Goal: Navigation & Orientation: Find specific page/section

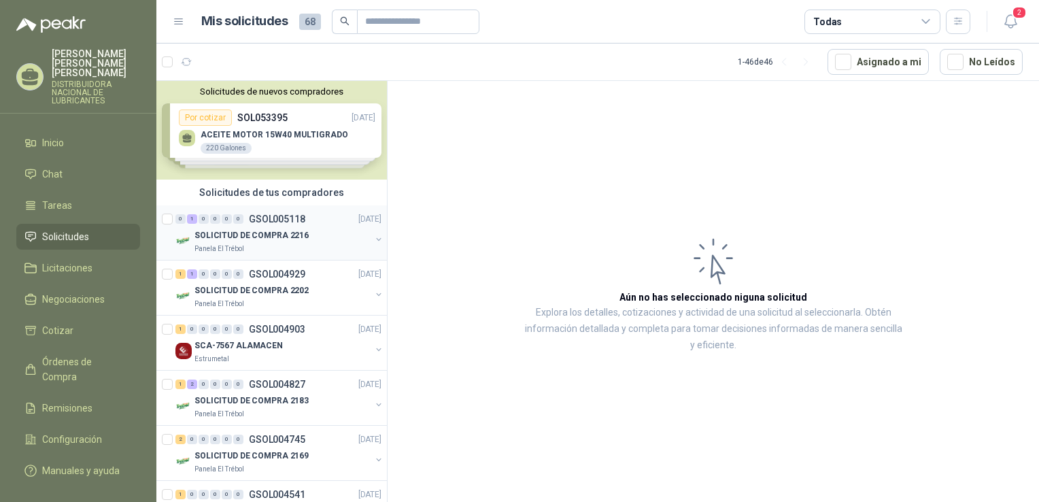
click at [220, 231] on p "SOLICITUD DE COMPRA 2216" at bounding box center [252, 235] width 114 height 13
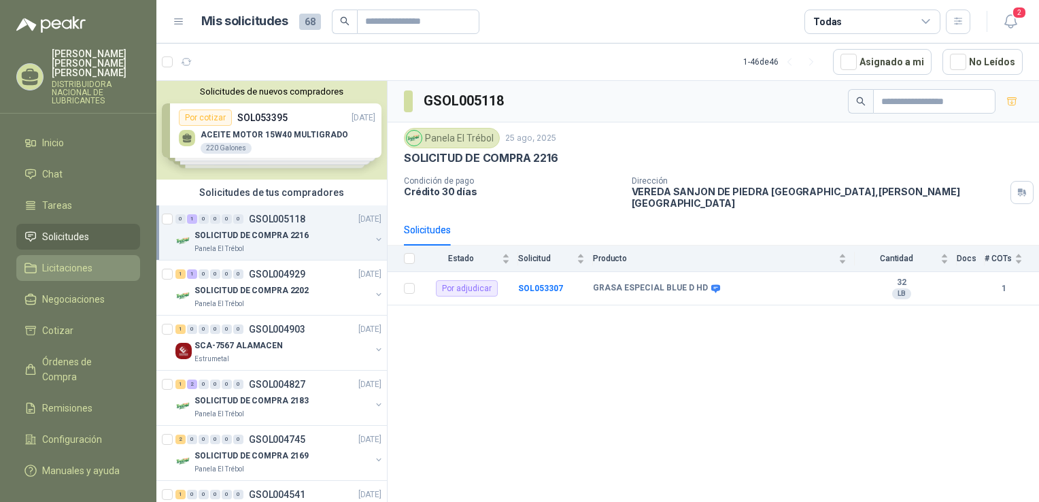
click at [82, 260] on span "Licitaciones" at bounding box center [67, 267] width 50 height 15
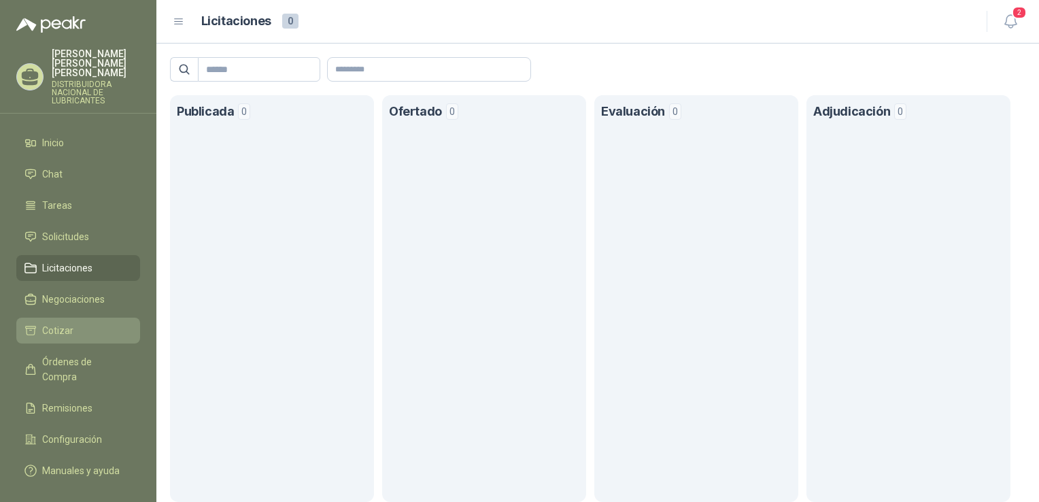
click at [65, 323] on span "Cotizar" at bounding box center [57, 330] width 31 height 15
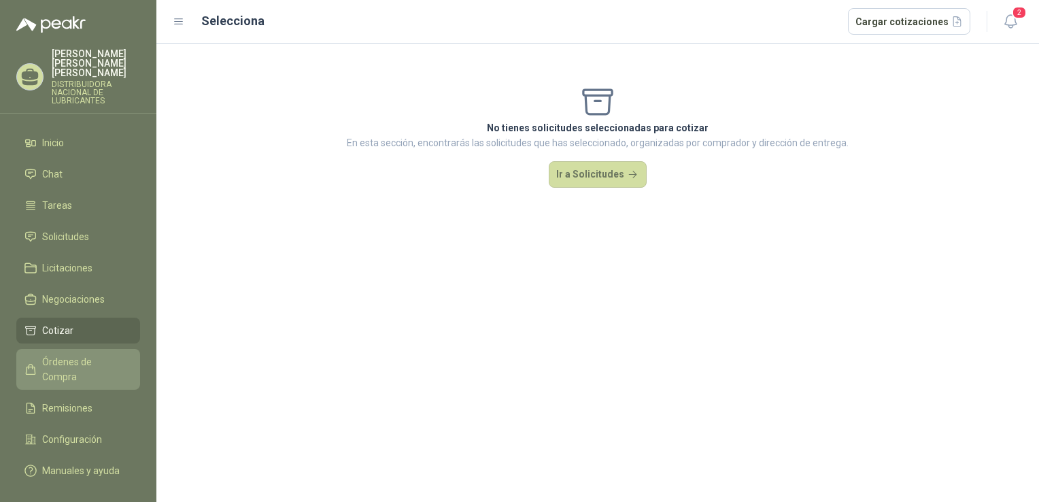
click at [95, 355] on span "Órdenes de Compra" at bounding box center [84, 369] width 85 height 30
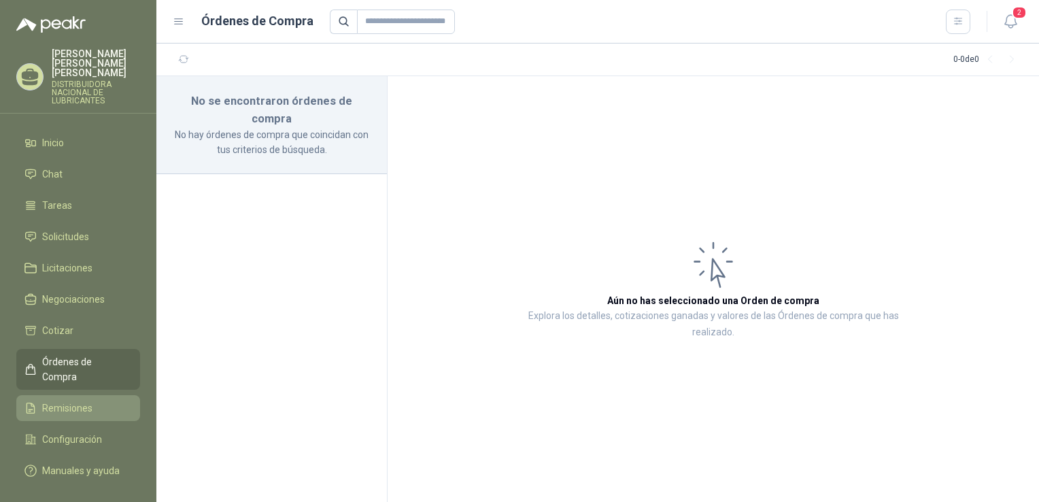
click at [81, 401] on span "Remisiones" at bounding box center [67, 408] width 50 height 15
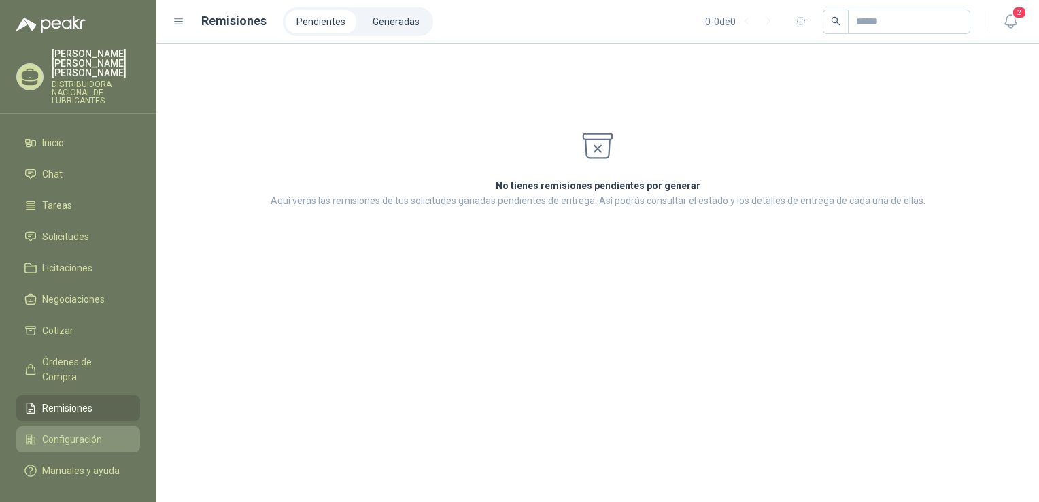
click at [67, 432] on span "Configuración" at bounding box center [72, 439] width 60 height 15
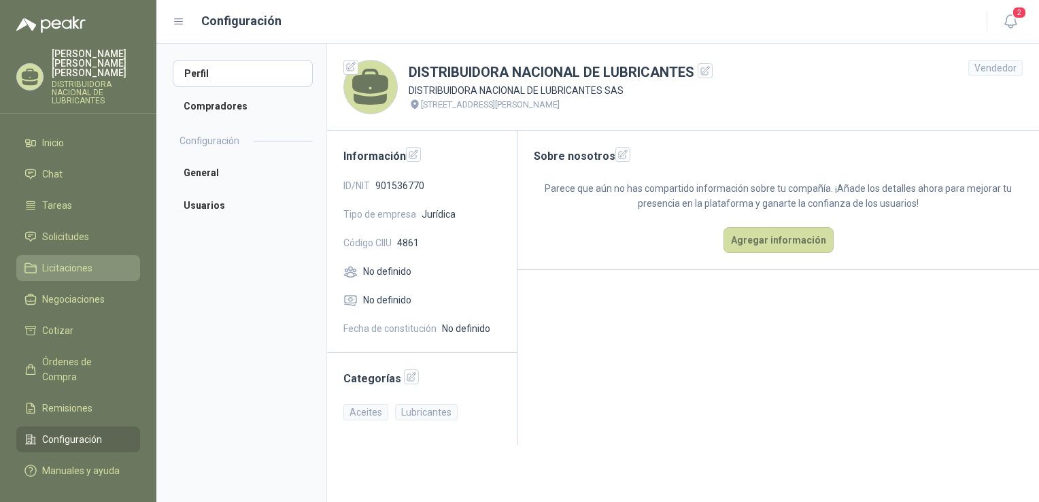
click at [63, 260] on span "Licitaciones" at bounding box center [67, 267] width 50 height 15
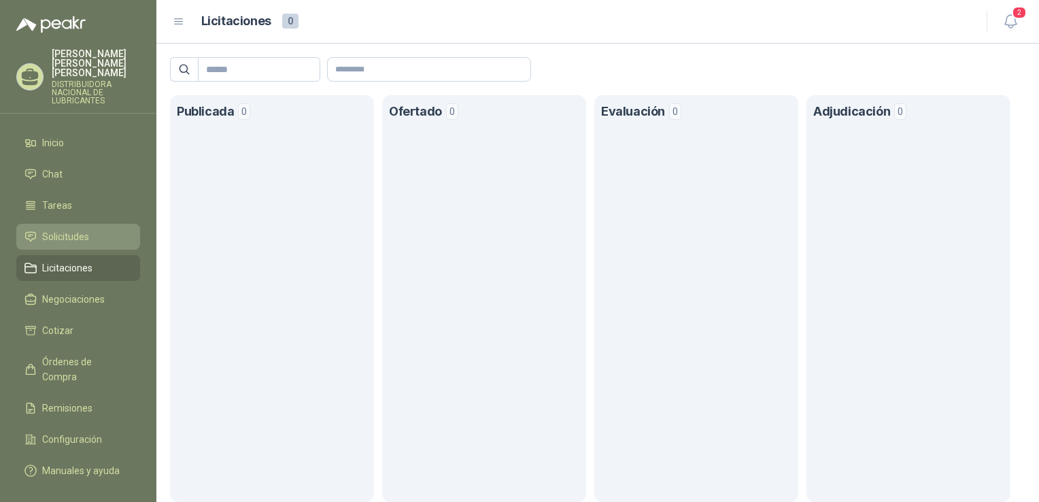
click at [88, 229] on li "Solicitudes" at bounding box center [77, 236] width 107 height 15
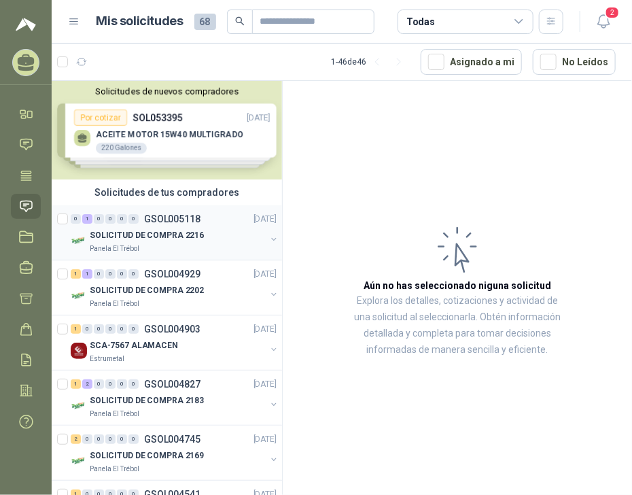
click at [182, 236] on p "SOLICITUD DE COMPRA 2216" at bounding box center [147, 235] width 114 height 13
click at [153, 236] on p "SOLICITUD DE COMPRA 2216" at bounding box center [147, 235] width 114 height 13
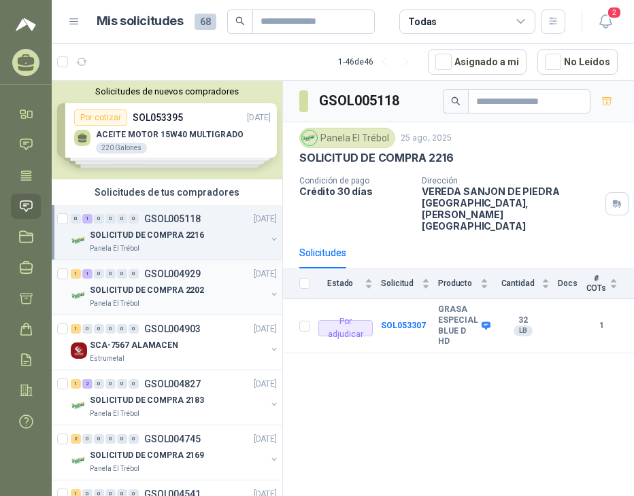
click at [168, 289] on p "SOLICITUD DE COMPRA 2202" at bounding box center [147, 290] width 114 height 13
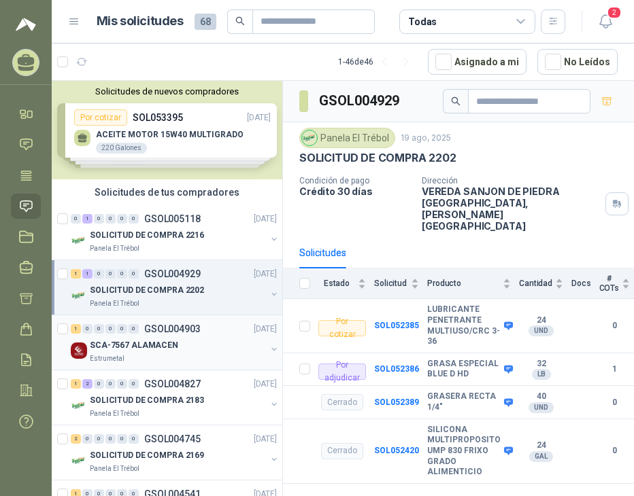
click at [156, 337] on div "SCA-7567 ALAMACEN" at bounding box center [178, 345] width 176 height 16
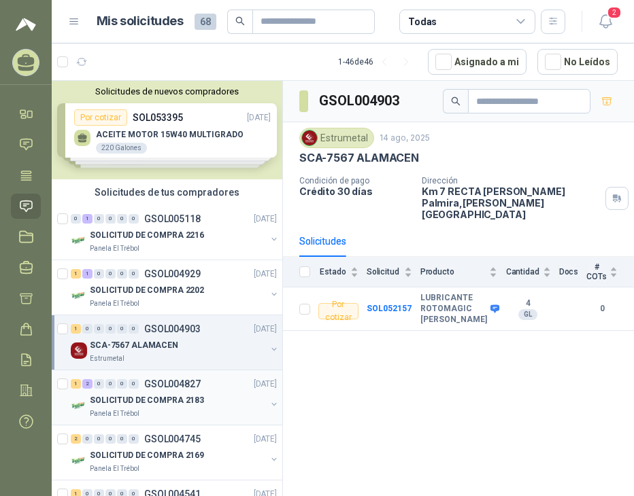
click at [178, 392] on div "SOLICITUD DE COMPRA 2183" at bounding box center [178, 400] width 176 height 16
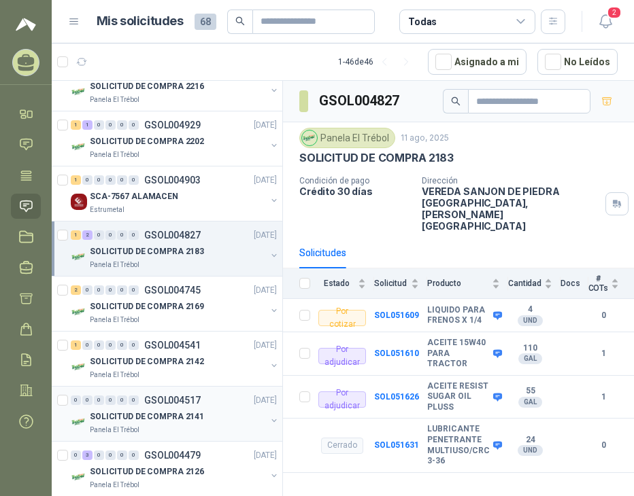
scroll to position [68, 0]
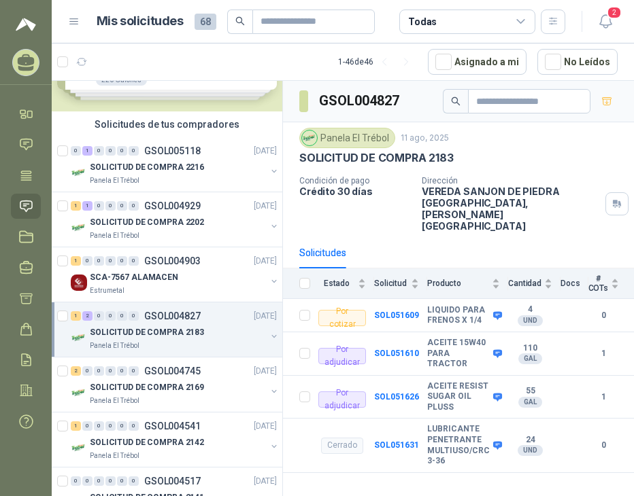
click at [192, 331] on p "SOLICITUD DE COMPRA 2183" at bounding box center [147, 332] width 114 height 13
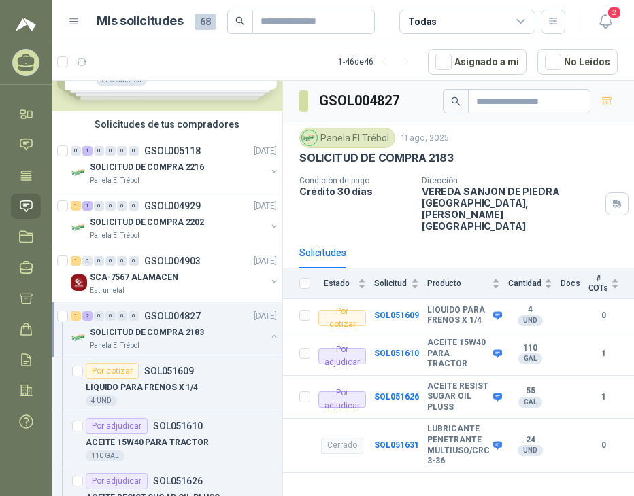
click at [192, 331] on p "SOLICITUD DE COMPRA 2183" at bounding box center [147, 332] width 114 height 13
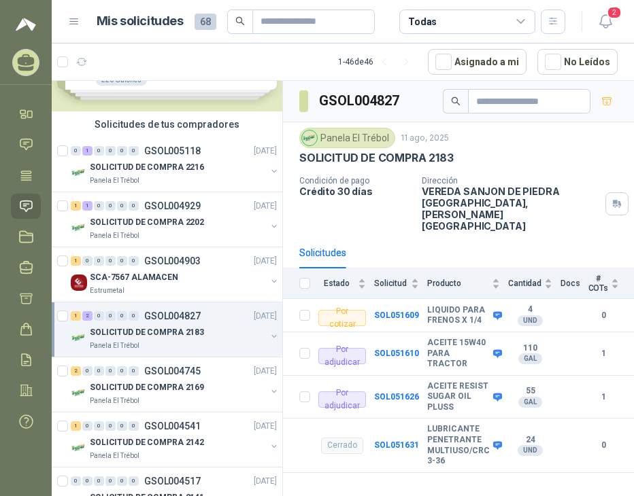
click at [117, 331] on p "SOLICITUD DE COMPRA 2183" at bounding box center [147, 332] width 114 height 13
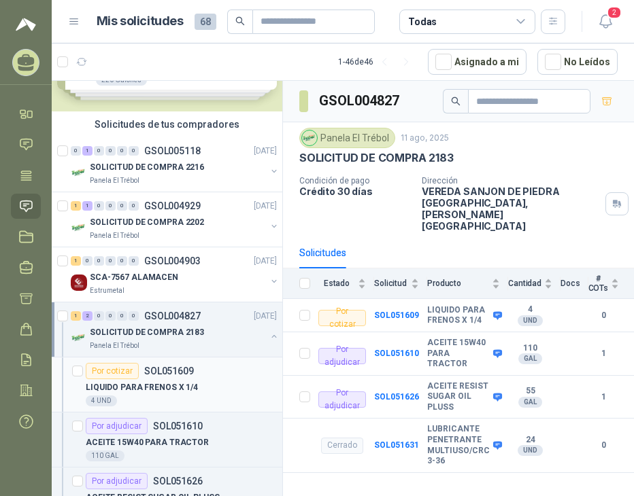
click at [116, 386] on p "LIQUIDO PARA FRENOS X 1/4" at bounding box center [142, 388] width 112 height 13
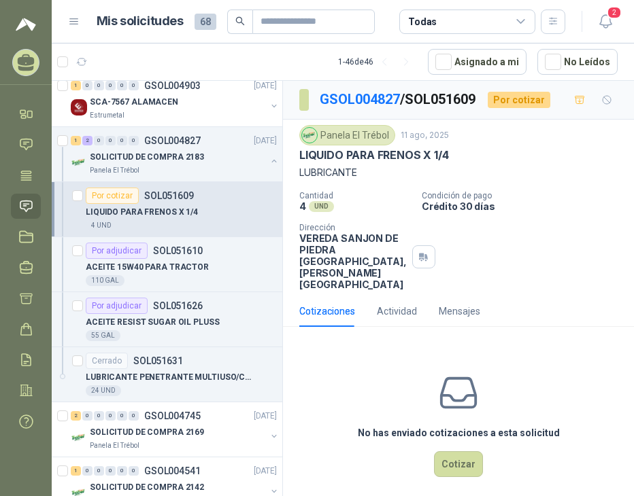
scroll to position [272, 0]
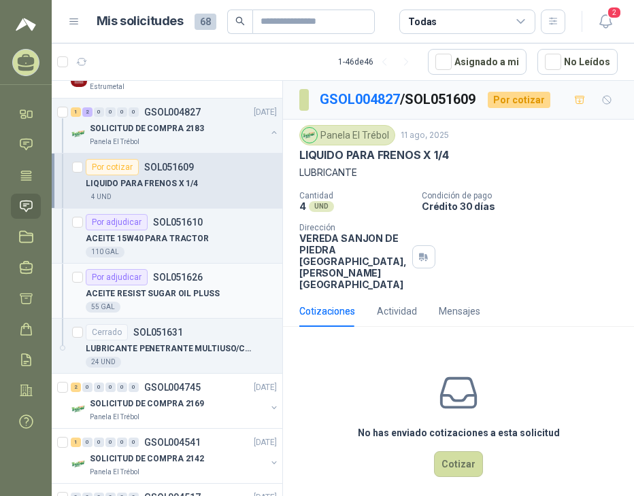
click at [179, 293] on p "ACEITE RESIST SUGAR OIL PLUSS" at bounding box center [153, 294] width 134 height 13
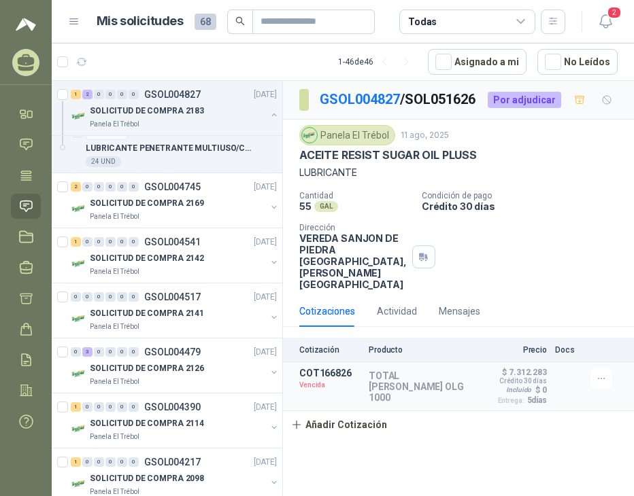
scroll to position [680, 0]
